Goal: Task Accomplishment & Management: Manage account settings

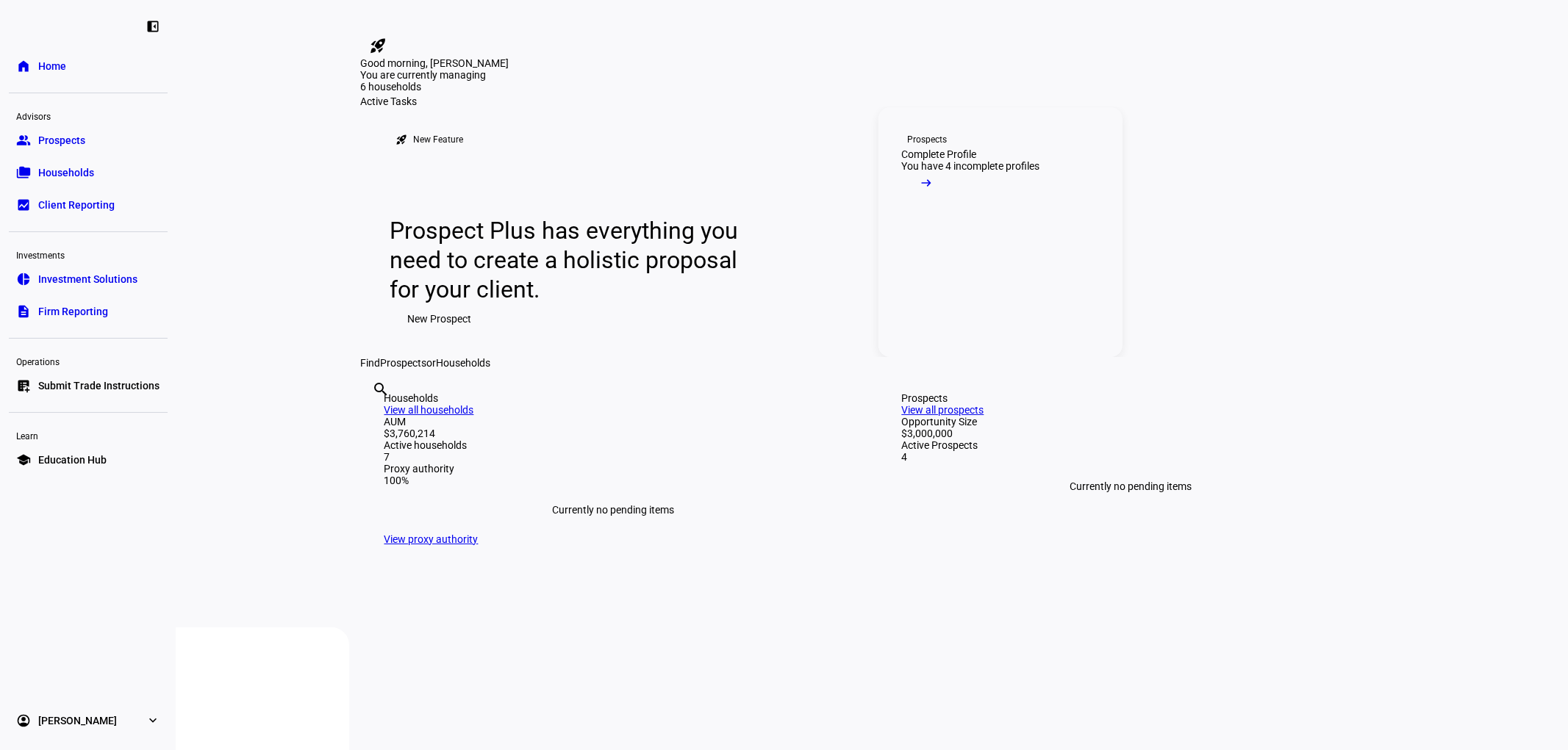
click at [1041, 294] on link "Prospects Complete Profile You have 4 incomplete profiles arrow_right_alt" at bounding box center [1000, 232] width 244 height 250
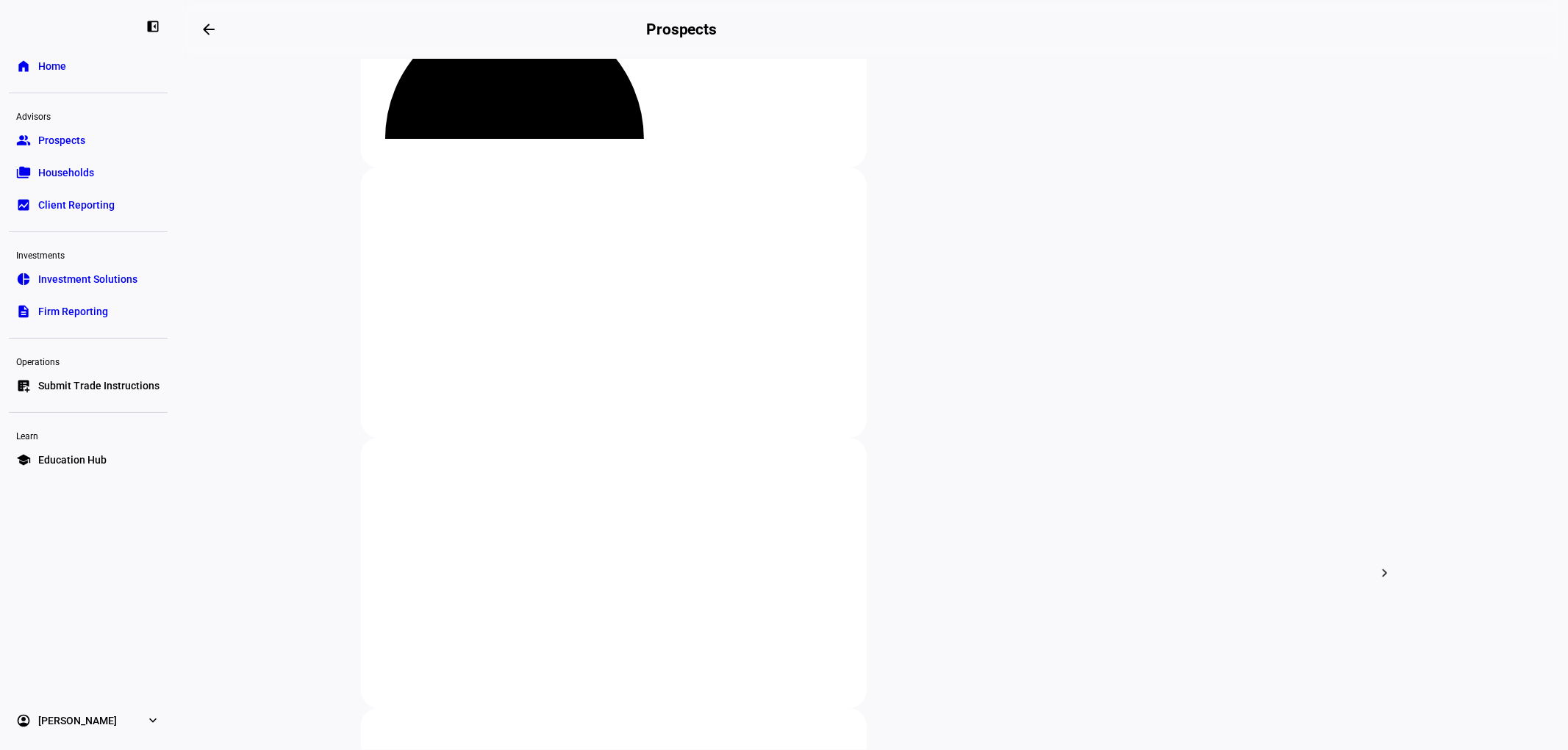
scroll to position [265, 0]
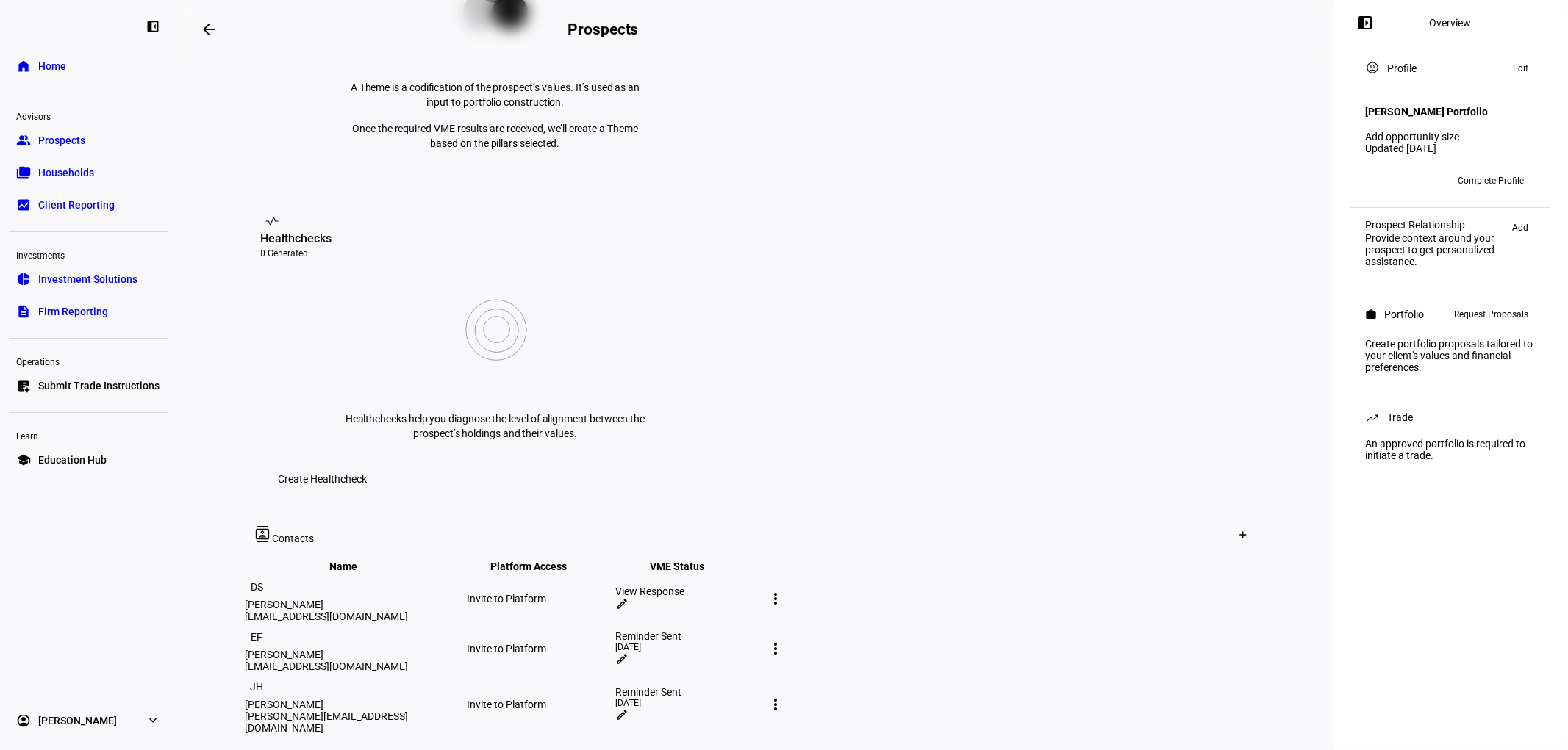
scroll to position [469, 0]
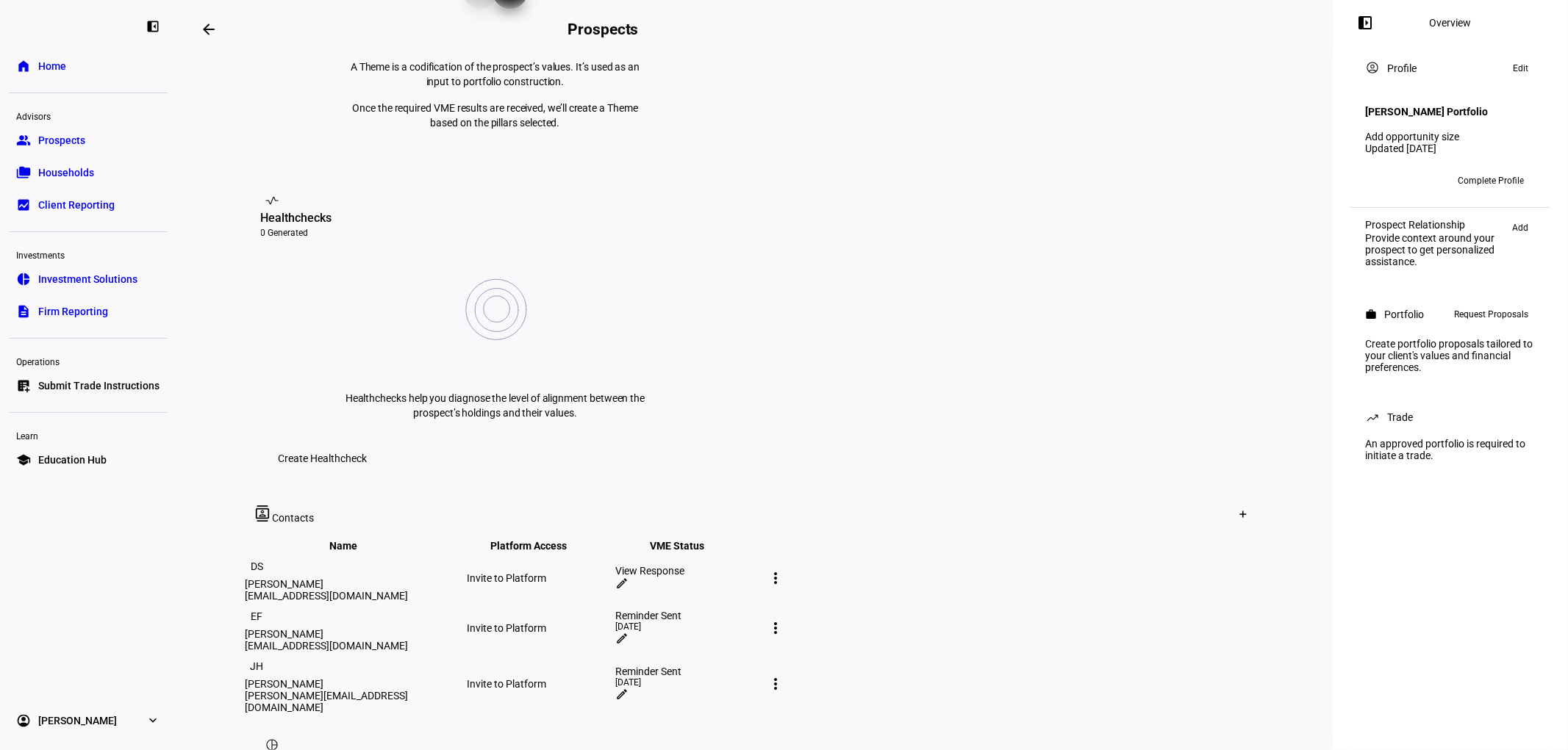
click at [785, 619] on mat-icon "more_vert" at bounding box center [776, 628] width 18 height 18
click at [729, 581] on div at bounding box center [784, 375] width 1568 height 750
